Goal: Book appointment/travel/reservation

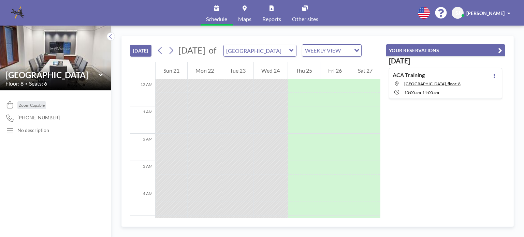
scroll to position [286, 0]
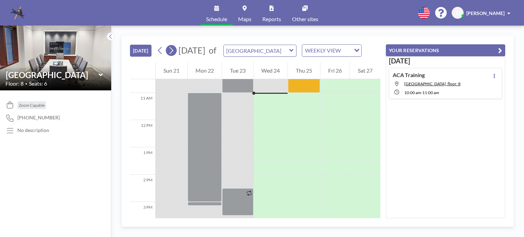
click at [169, 53] on icon at bounding box center [171, 50] width 6 height 10
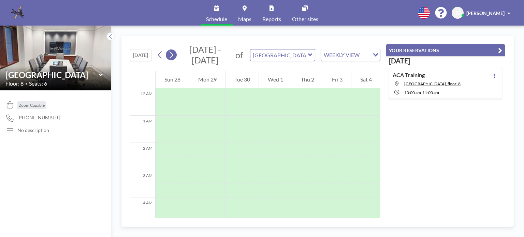
click at [169, 53] on icon at bounding box center [171, 55] width 6 height 10
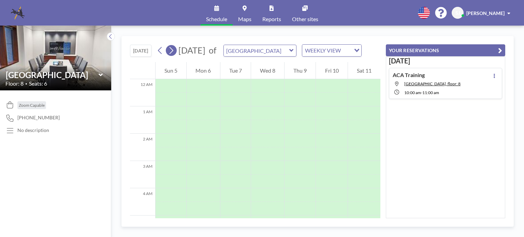
scroll to position [205, 0]
click at [169, 53] on icon at bounding box center [171, 50] width 6 height 10
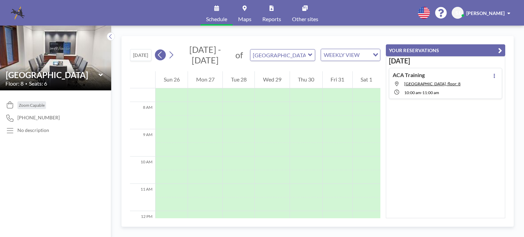
click at [160, 54] on icon at bounding box center [160, 54] width 4 height 7
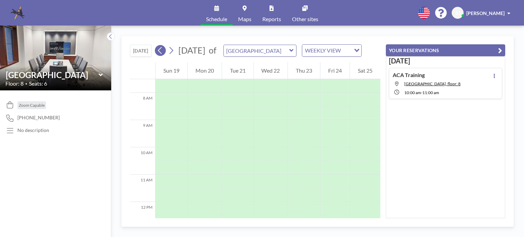
click at [160, 54] on icon at bounding box center [160, 50] width 4 height 7
click at [161, 54] on icon at bounding box center [160, 50] width 6 height 10
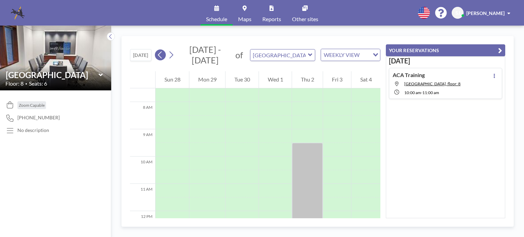
click at [161, 54] on icon at bounding box center [160, 55] width 6 height 10
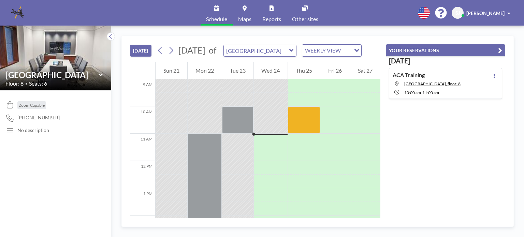
scroll to position [232, 0]
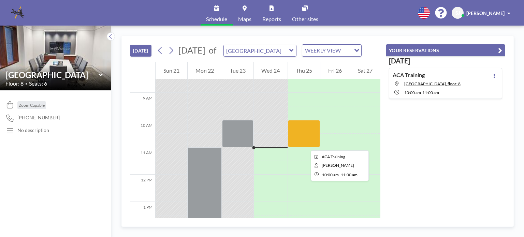
click at [305, 144] on div at bounding box center [304, 133] width 32 height 27
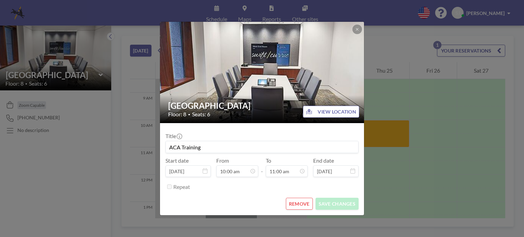
click at [306, 208] on button "REMOVE" at bounding box center [299, 204] width 27 height 12
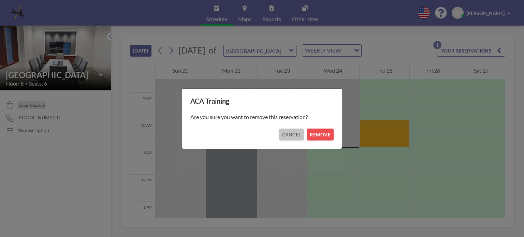
click at [292, 138] on button "CANCEL" at bounding box center [291, 135] width 25 height 12
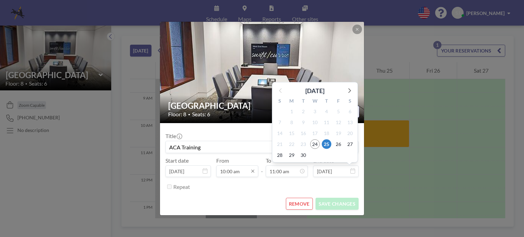
scroll to position [243, 0]
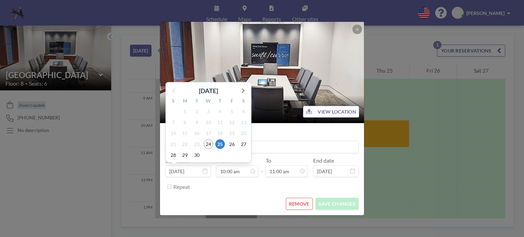
click at [195, 170] on input "[DATE]" at bounding box center [187, 171] width 45 height 12
click at [243, 87] on icon at bounding box center [242, 90] width 9 height 9
click at [183, 154] on span "27" at bounding box center [185, 155] width 10 height 10
type input "[DATE]"
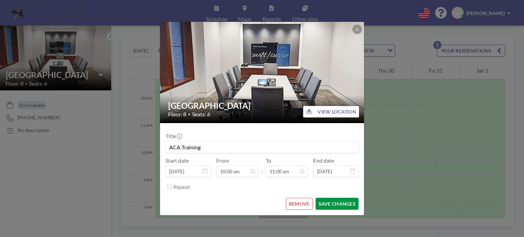
click at [336, 205] on button "SAVE CHANGES" at bounding box center [336, 204] width 43 height 12
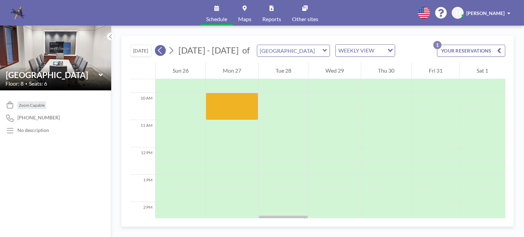
click at [162, 54] on icon at bounding box center [160, 50] width 6 height 10
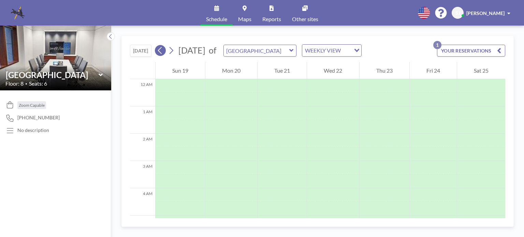
scroll to position [205, 0]
click at [162, 54] on icon at bounding box center [160, 50] width 6 height 10
click at [174, 54] on icon at bounding box center [171, 50] width 6 height 10
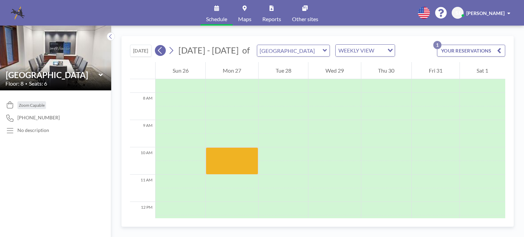
click at [162, 51] on icon at bounding box center [160, 50] width 6 height 10
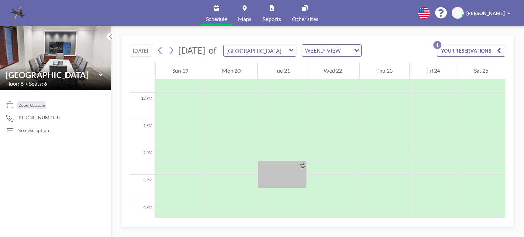
scroll to position [327, 0]
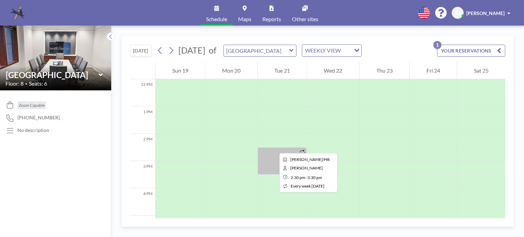
click at [274, 147] on div at bounding box center [281, 160] width 49 height 27
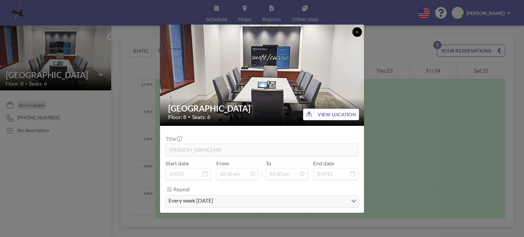
click at [360, 32] on button at bounding box center [357, 32] width 10 height 10
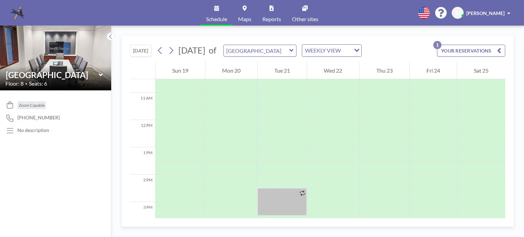
scroll to position [273, 0]
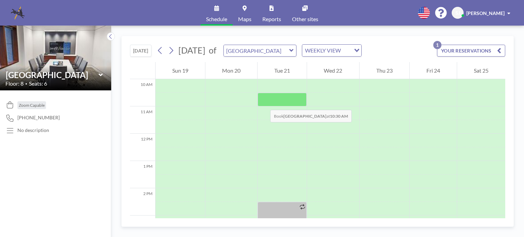
click at [263, 103] on div at bounding box center [281, 100] width 49 height 14
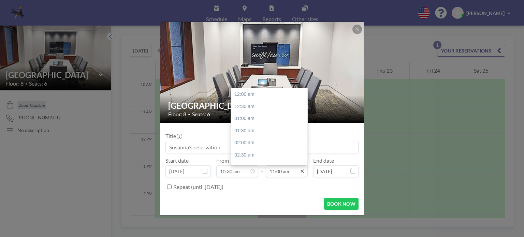
scroll to position [267, 0]
click at [303, 172] on icon at bounding box center [301, 171] width 3 height 3
click at [244, 119] on div "12:00 pm" at bounding box center [271, 119] width 80 height 12
type input "12:00 pm"
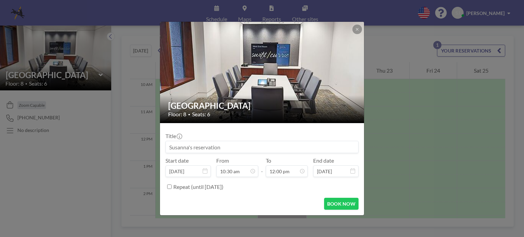
click at [244, 119] on div "[GEOGRAPHIC_DATA] Floor: 8 • Seats: 6" at bounding box center [262, 109] width 205 height 28
click at [340, 205] on button "BOOK NOW" at bounding box center [341, 204] width 34 height 12
